Goal: Navigation & Orientation: Locate item on page

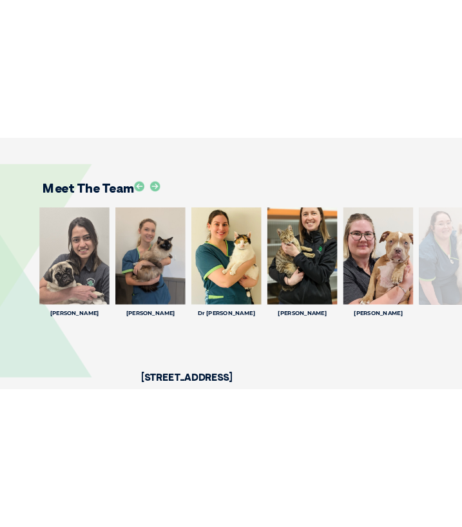
scroll to position [1928, 0]
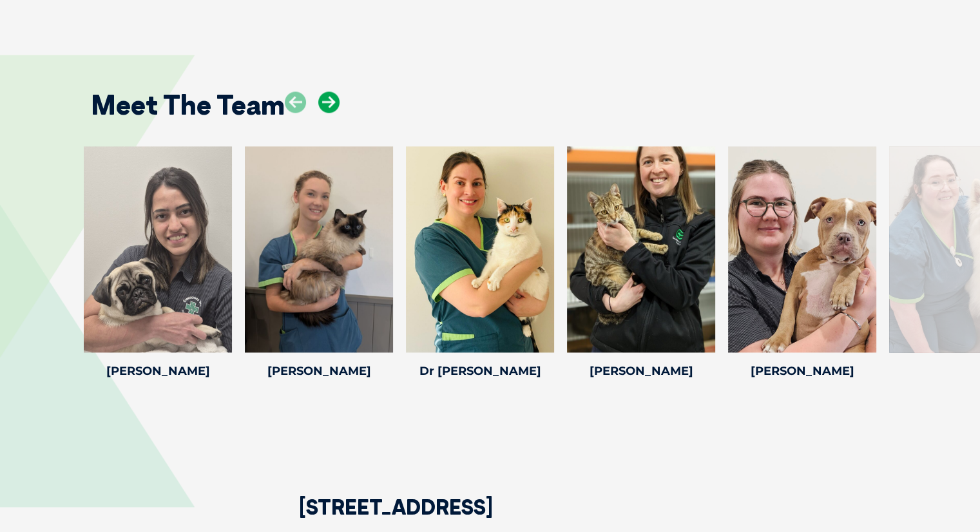
click at [331, 106] on icon at bounding box center [328, 101] width 21 height 21
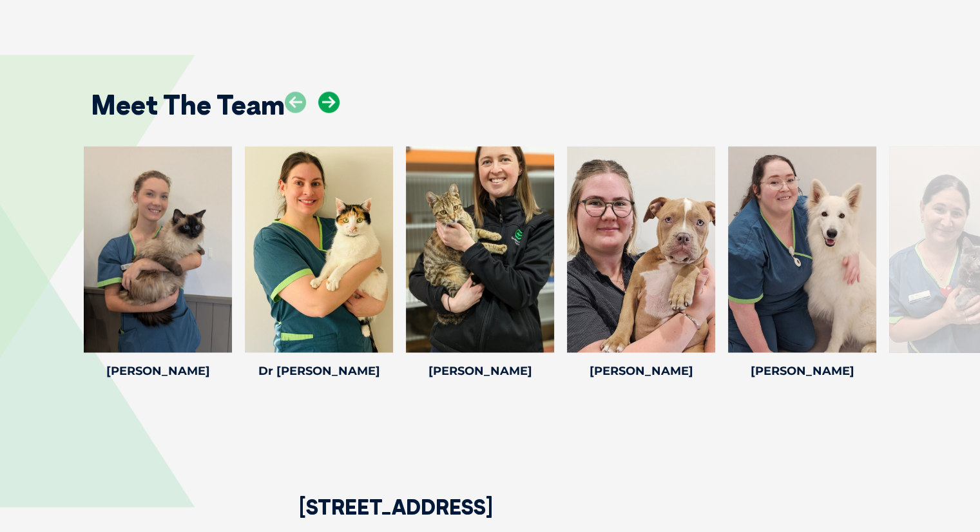
click at [331, 106] on icon at bounding box center [328, 101] width 21 height 21
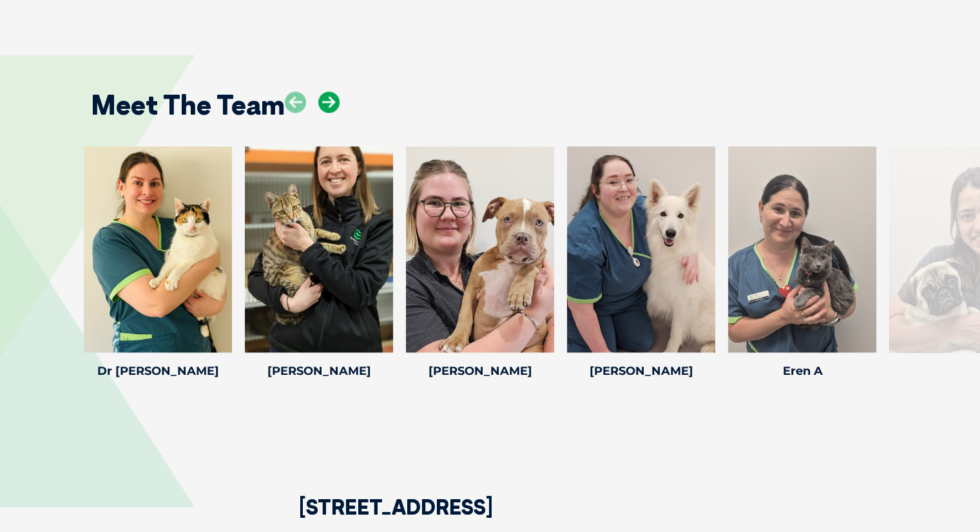
click at [331, 106] on icon at bounding box center [328, 101] width 21 height 21
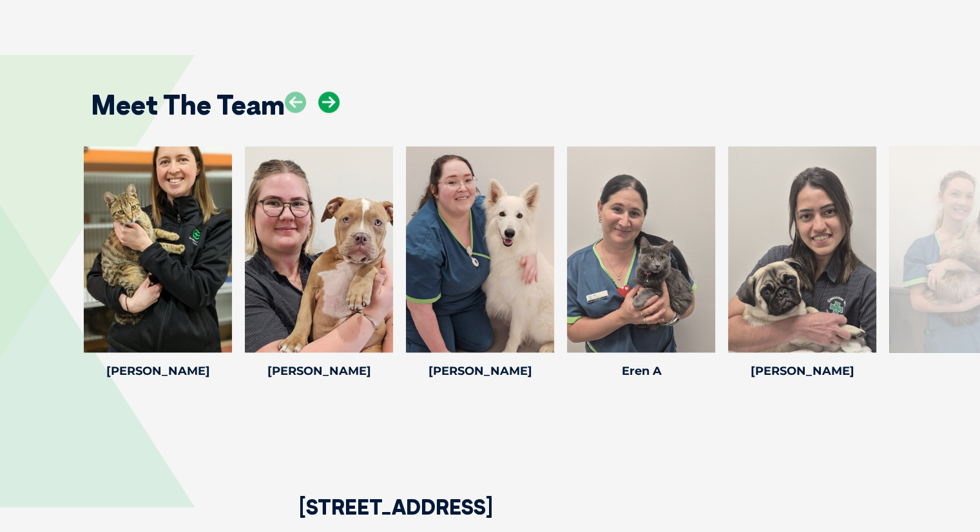
click at [331, 106] on icon at bounding box center [328, 101] width 21 height 21
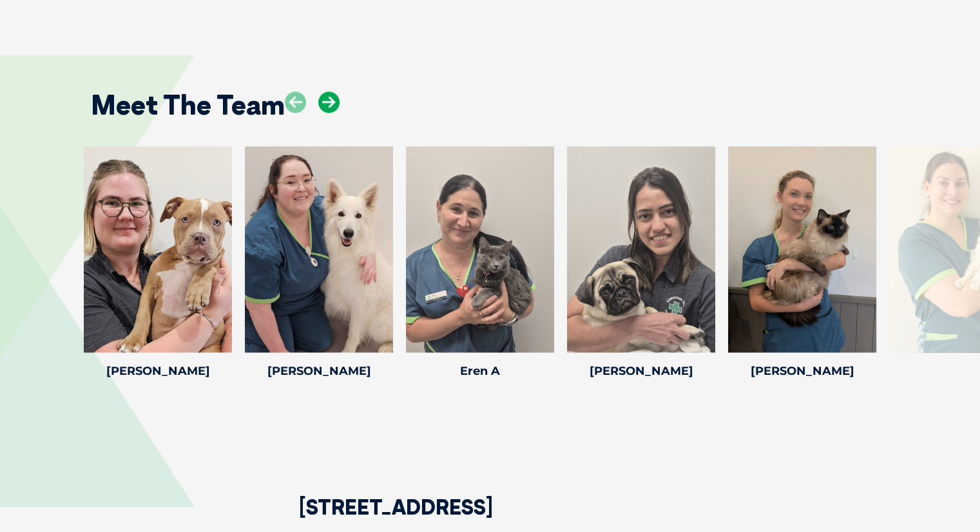
click at [331, 106] on icon at bounding box center [328, 101] width 21 height 21
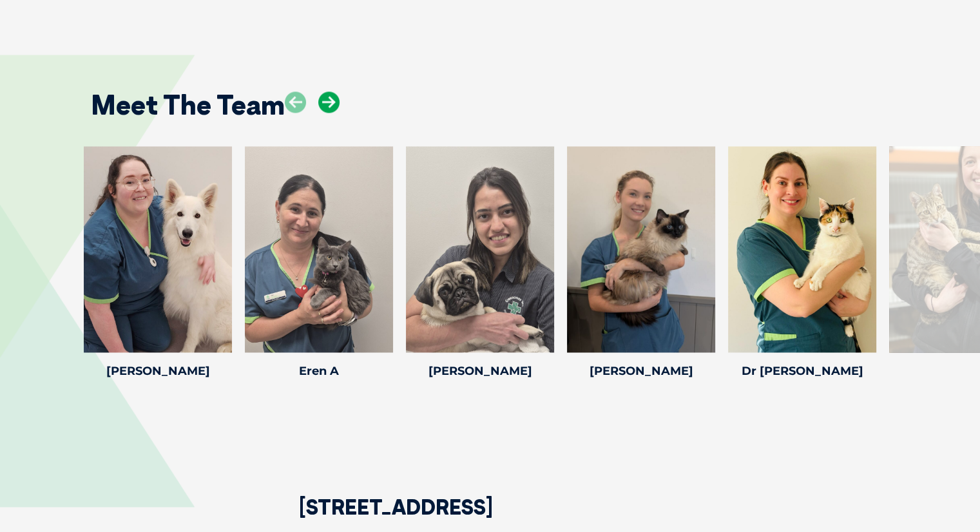
click at [331, 106] on icon at bounding box center [328, 101] width 21 height 21
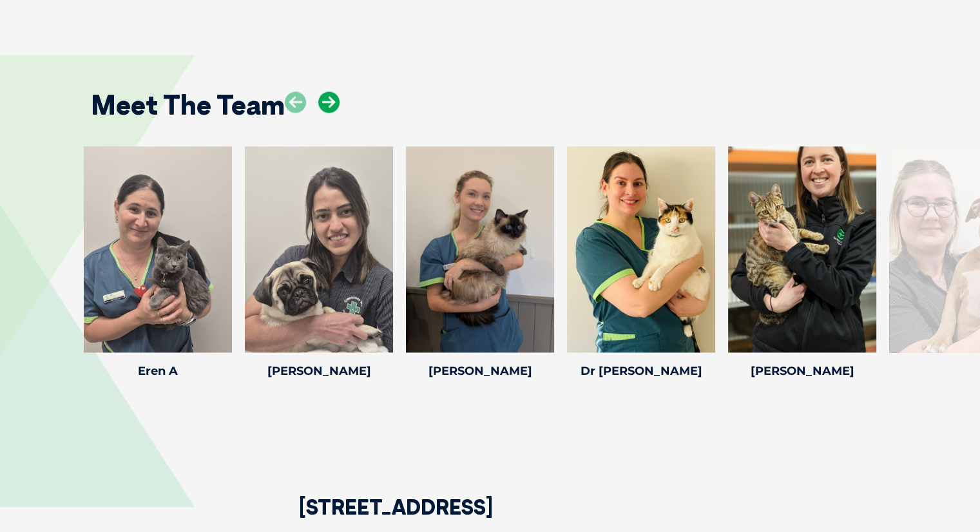
click at [331, 106] on icon at bounding box center [328, 101] width 21 height 21
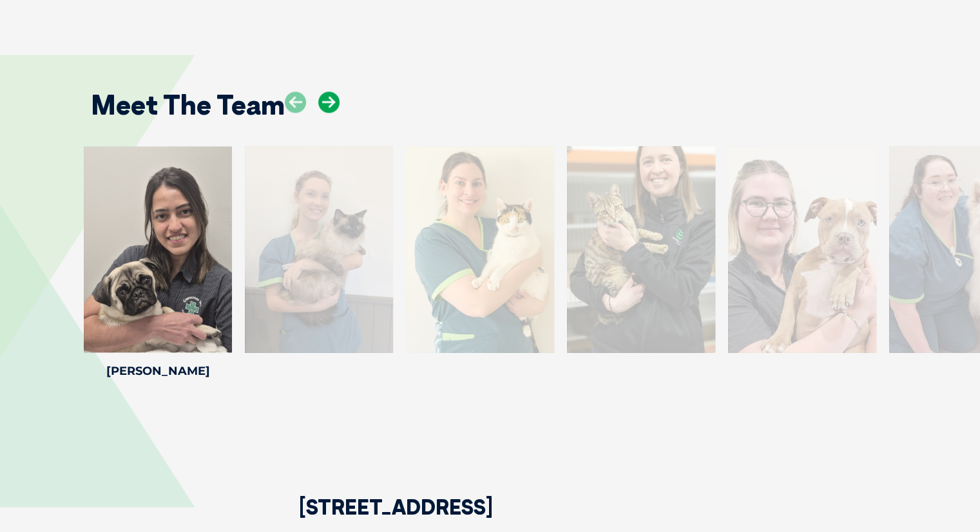
click at [331, 106] on icon at bounding box center [328, 101] width 21 height 21
